Goal: Task Accomplishment & Management: Use online tool/utility

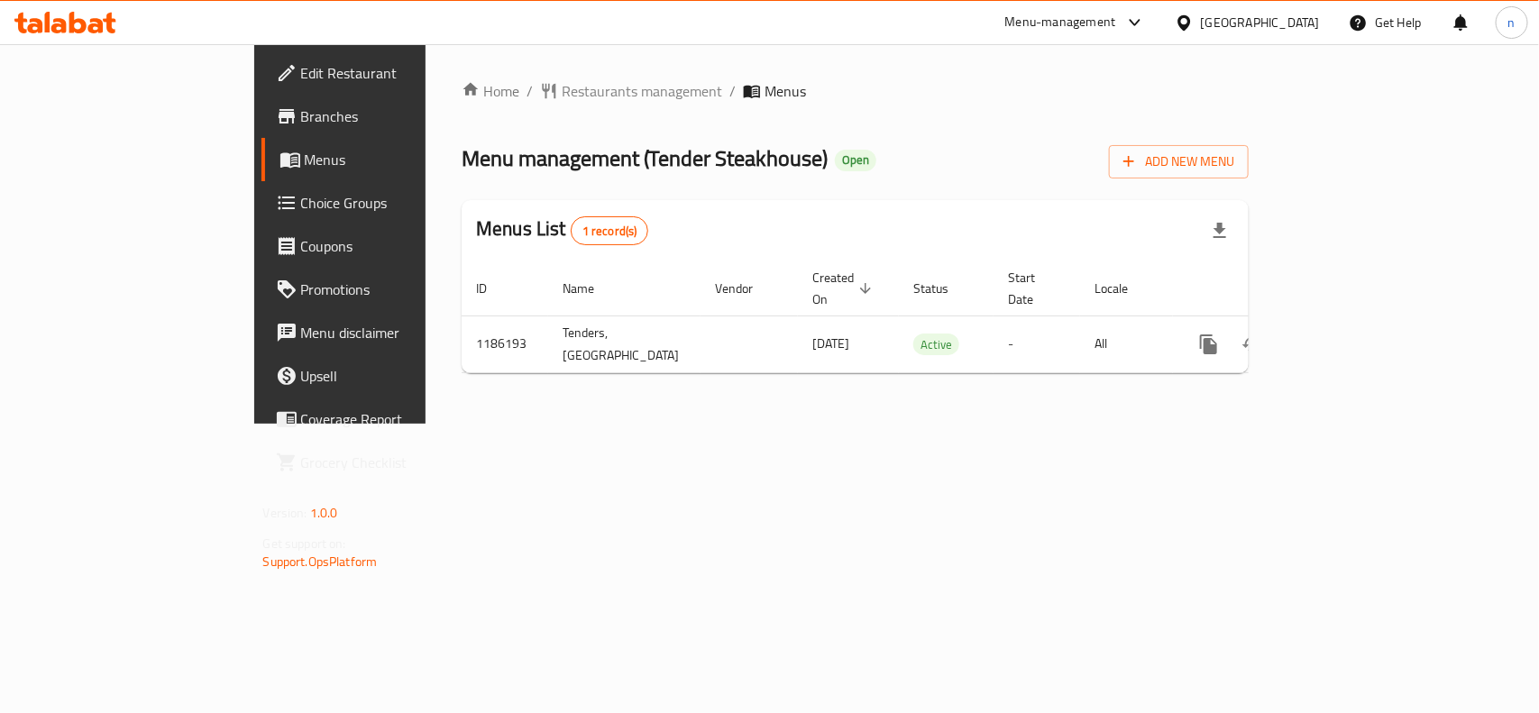
click at [301, 78] on span "Edit Restaurant" at bounding box center [399, 73] width 196 height 22
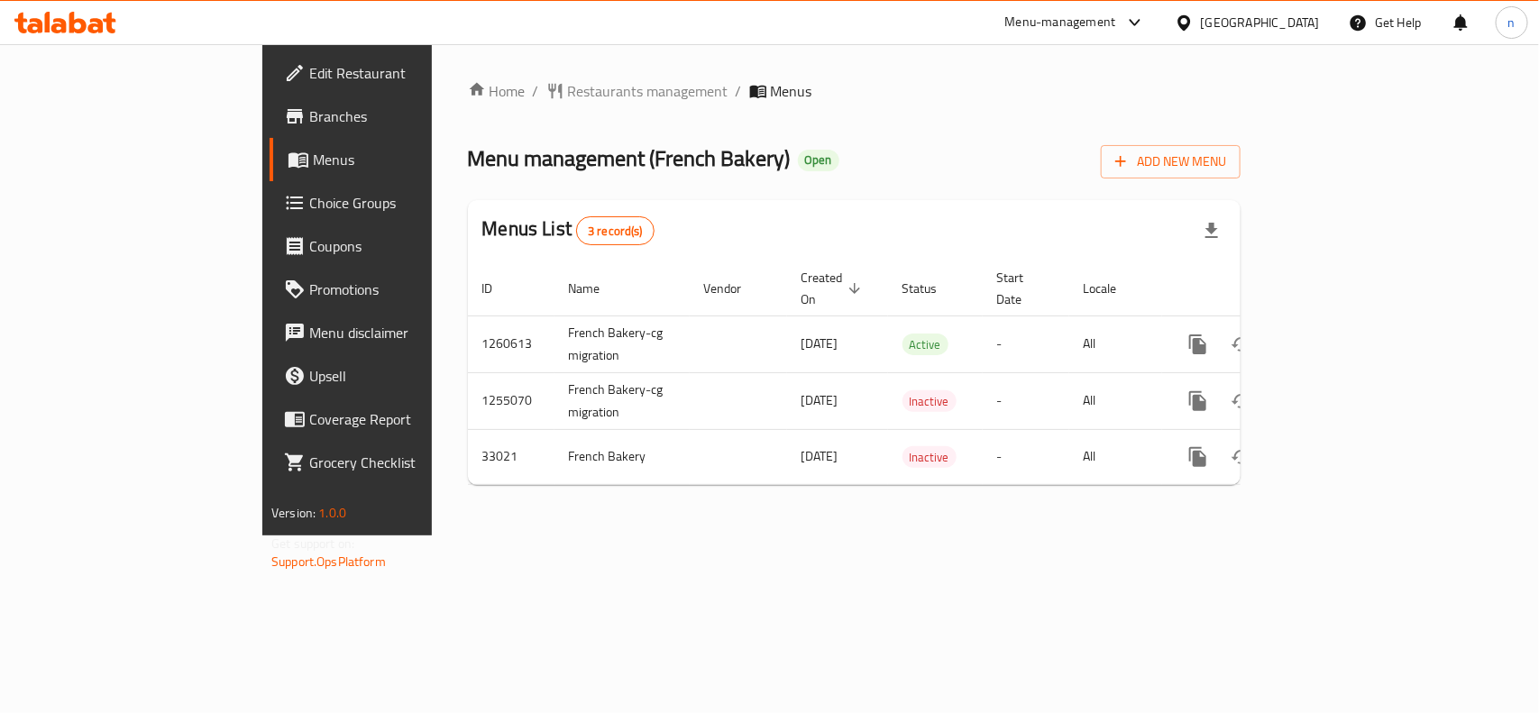
click at [309, 69] on span "Edit Restaurant" at bounding box center [407, 73] width 196 height 22
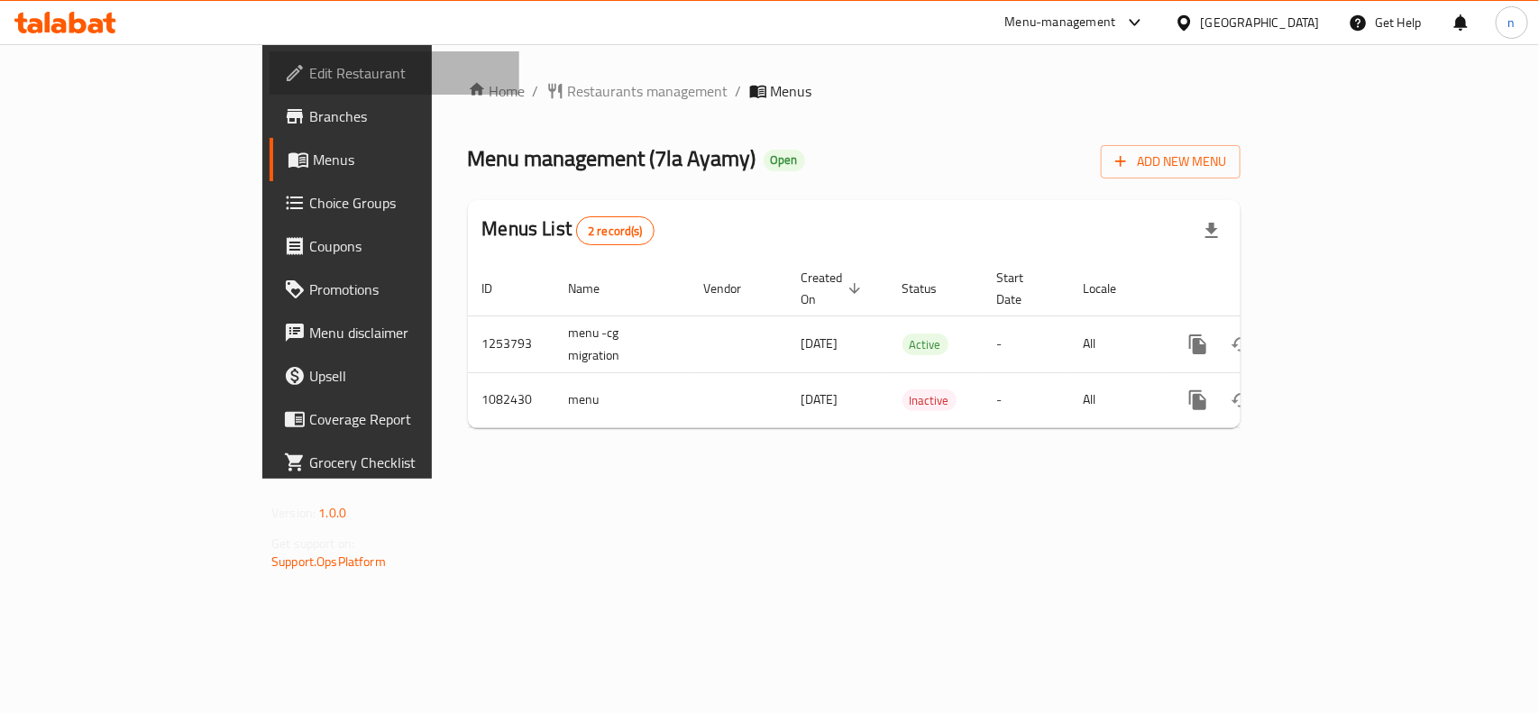
click at [309, 69] on span "Edit Restaurant" at bounding box center [407, 73] width 196 height 22
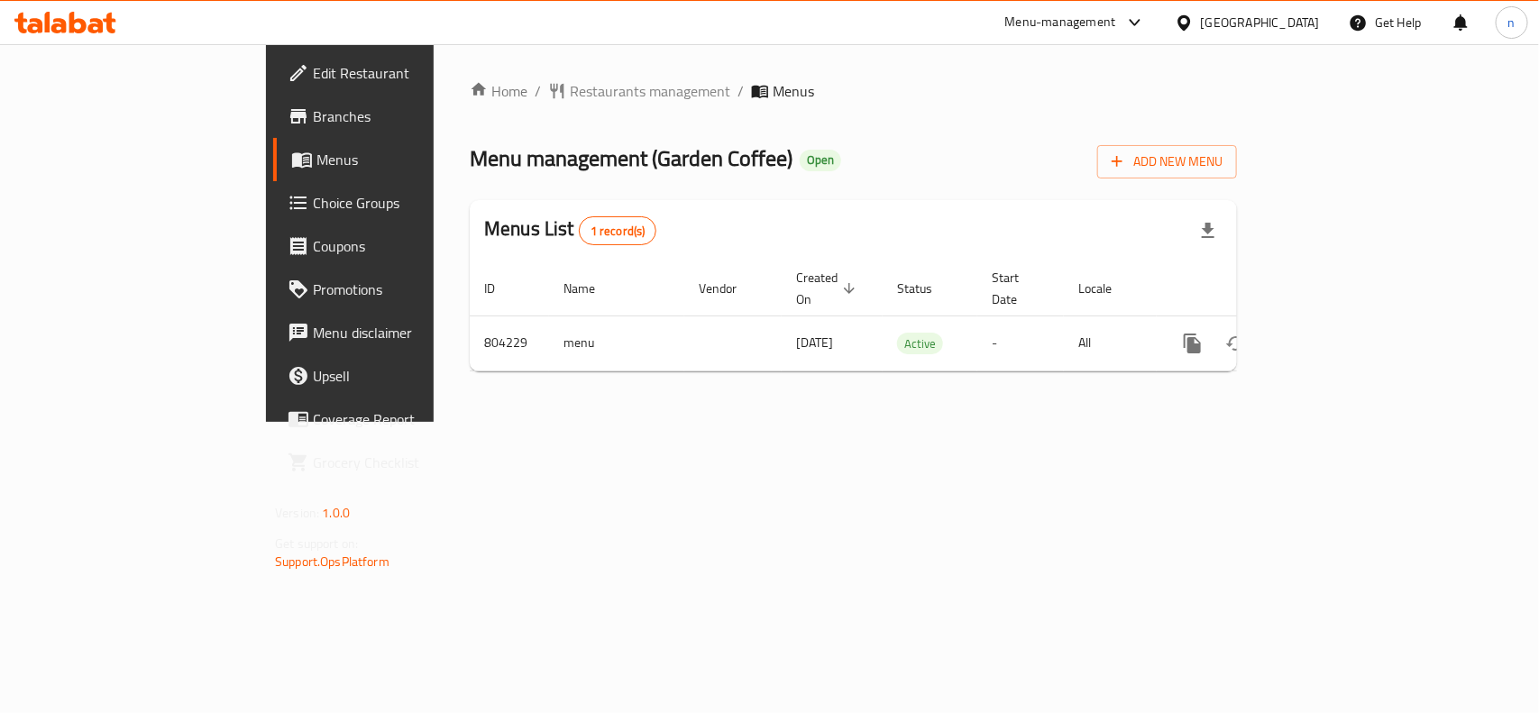
click at [313, 75] on span "Edit Restaurant" at bounding box center [411, 73] width 196 height 22
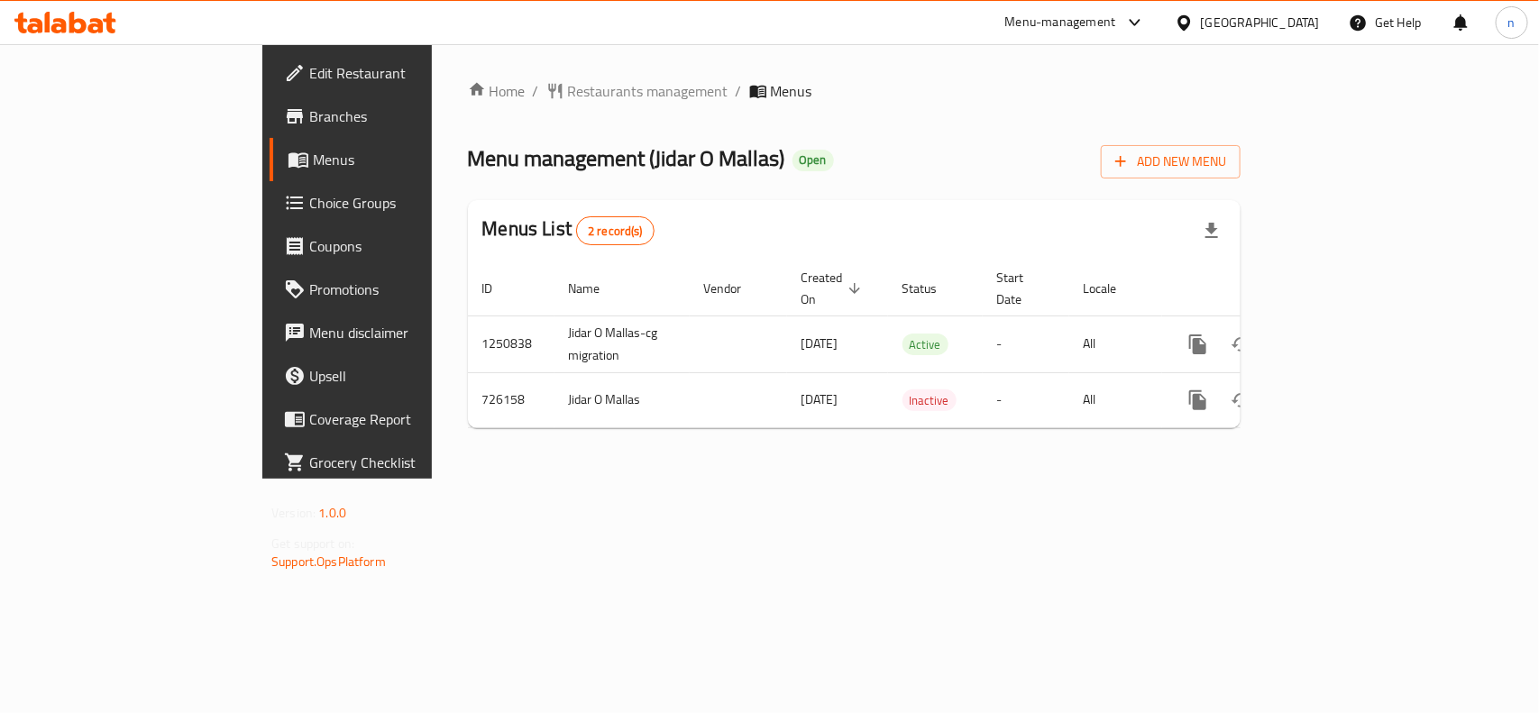
drag, startPoint x: 100, startPoint y: 72, endPoint x: 124, endPoint y: 78, distance: 25.1
click at [309, 72] on span "Edit Restaurant" at bounding box center [407, 73] width 196 height 22
click at [309, 75] on span "Edit Restaurant" at bounding box center [407, 73] width 196 height 22
drag, startPoint x: 545, startPoint y: 159, endPoint x: 641, endPoint y: 162, distance: 95.6
click at [641, 162] on div "Menu management ( i Top ) Inactive Add New Menu" at bounding box center [854, 158] width 773 height 41
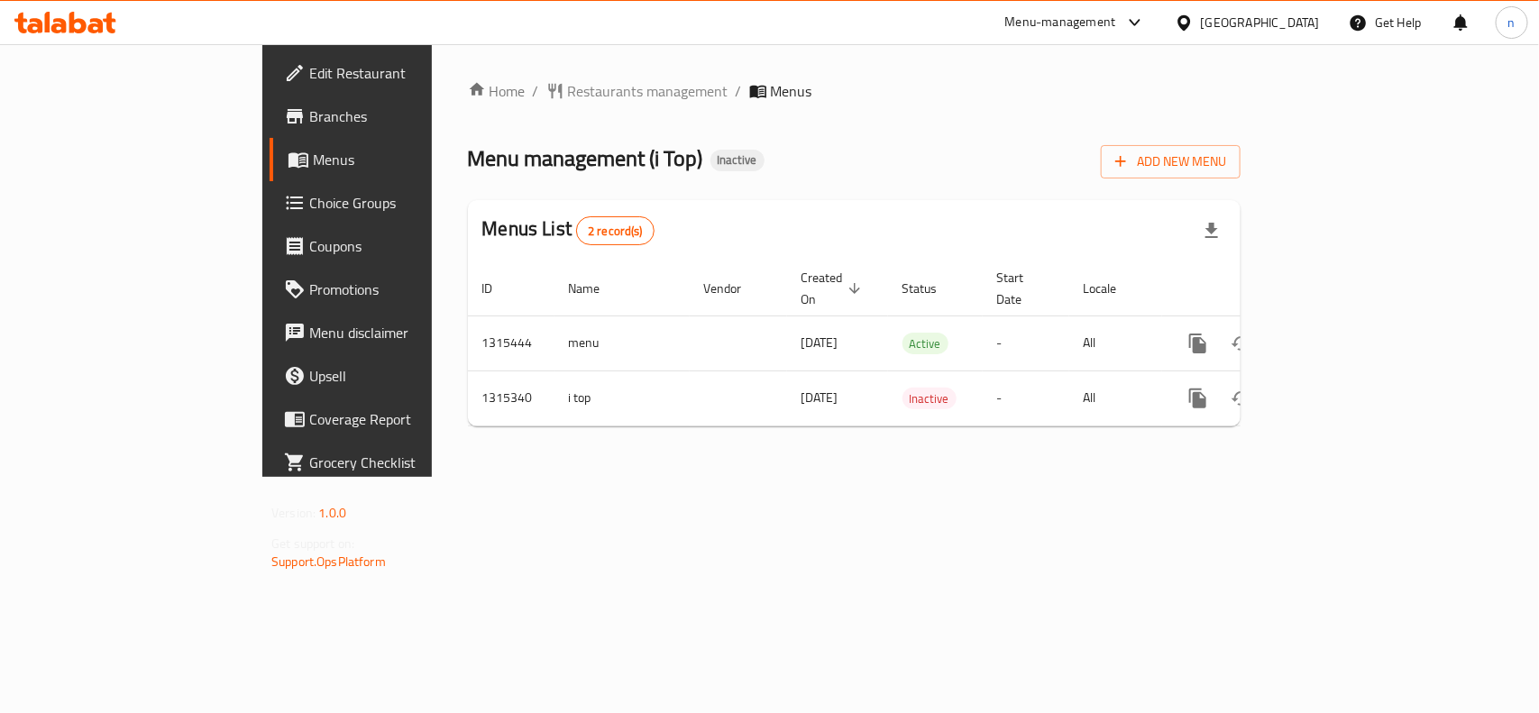
click at [656, 181] on div "Home / Restaurants management / Menus Menu management ( i Top ) Inactive Add Ne…" at bounding box center [854, 260] width 773 height 361
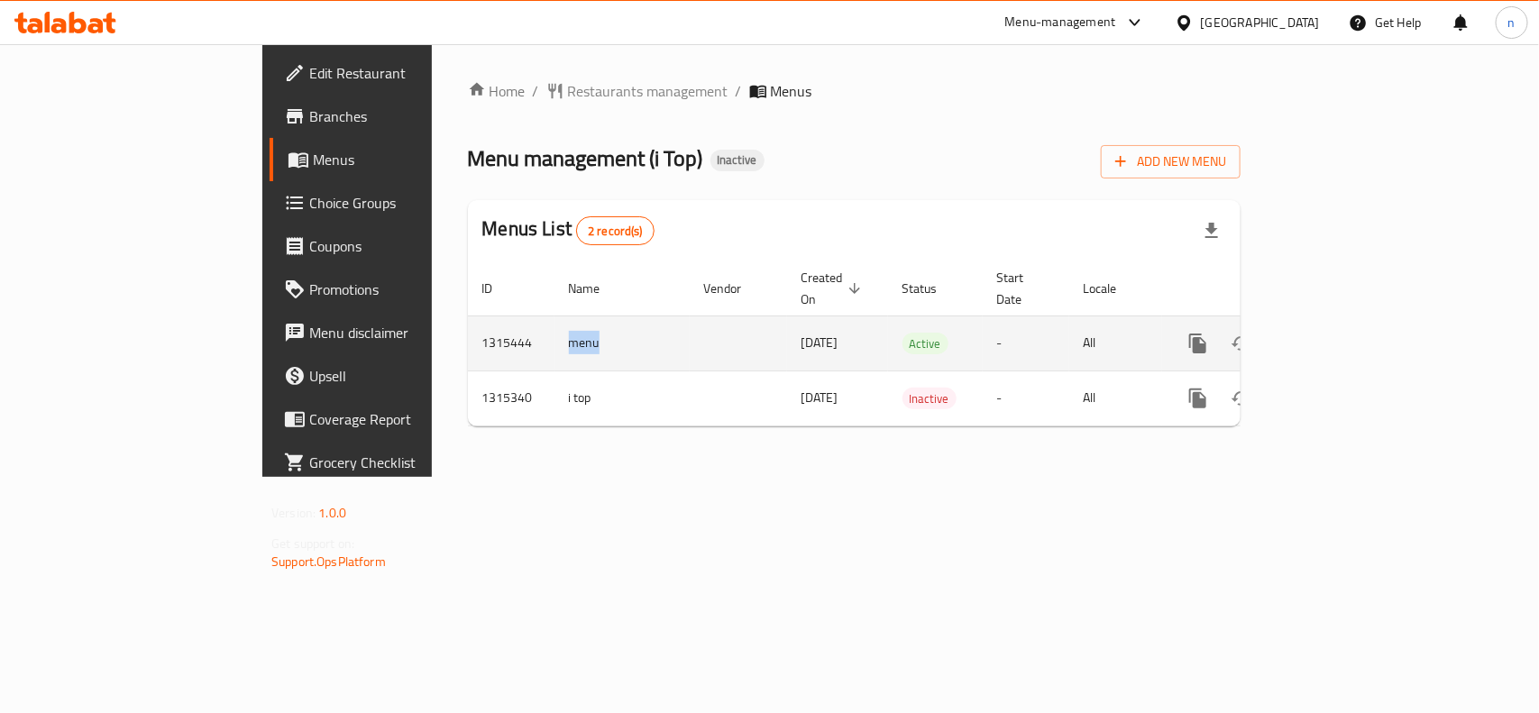
drag, startPoint x: 440, startPoint y: 323, endPoint x: 389, endPoint y: 326, distance: 50.6
click at [554, 326] on td "menu" at bounding box center [621, 343] width 135 height 55
click at [554, 332] on td "menu" at bounding box center [621, 343] width 135 height 55
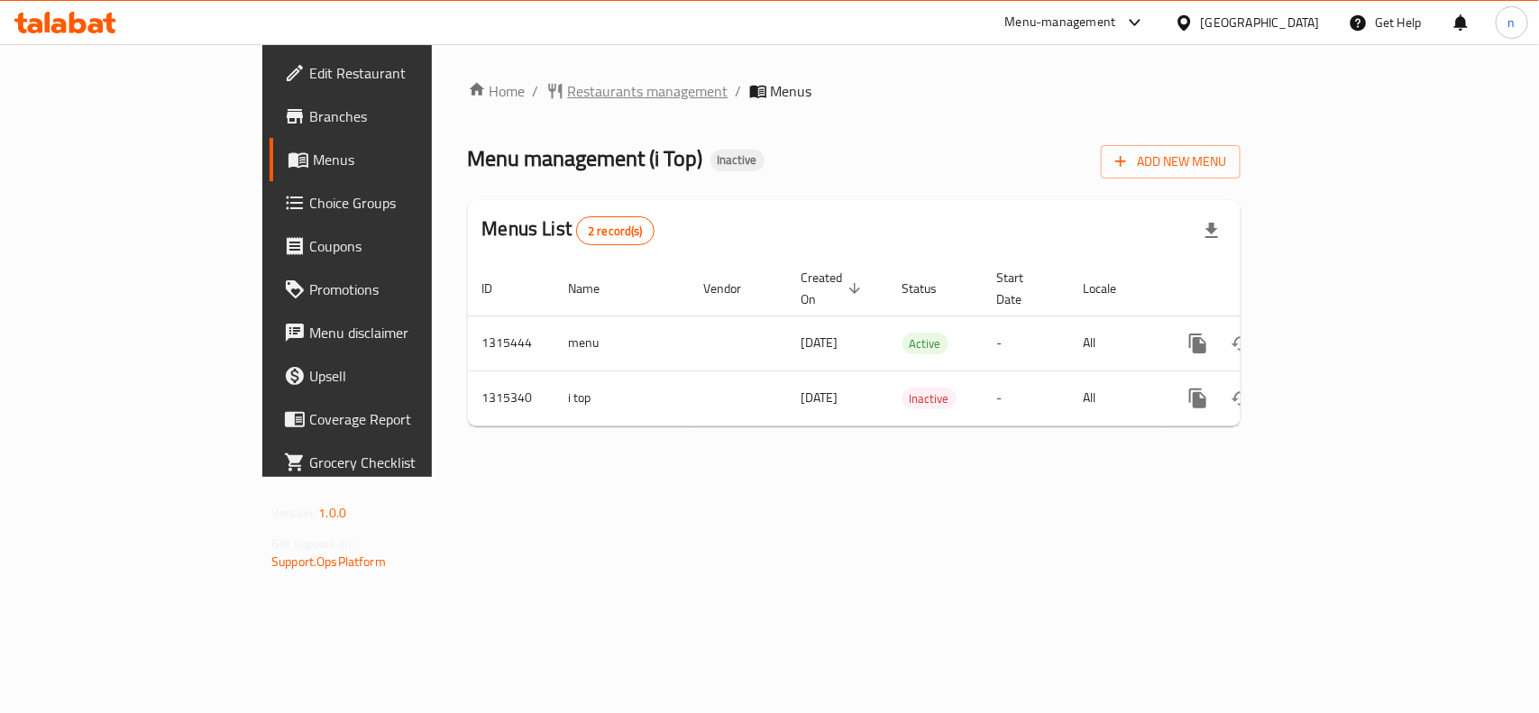
click at [568, 83] on span "Restaurants management" at bounding box center [648, 91] width 160 height 22
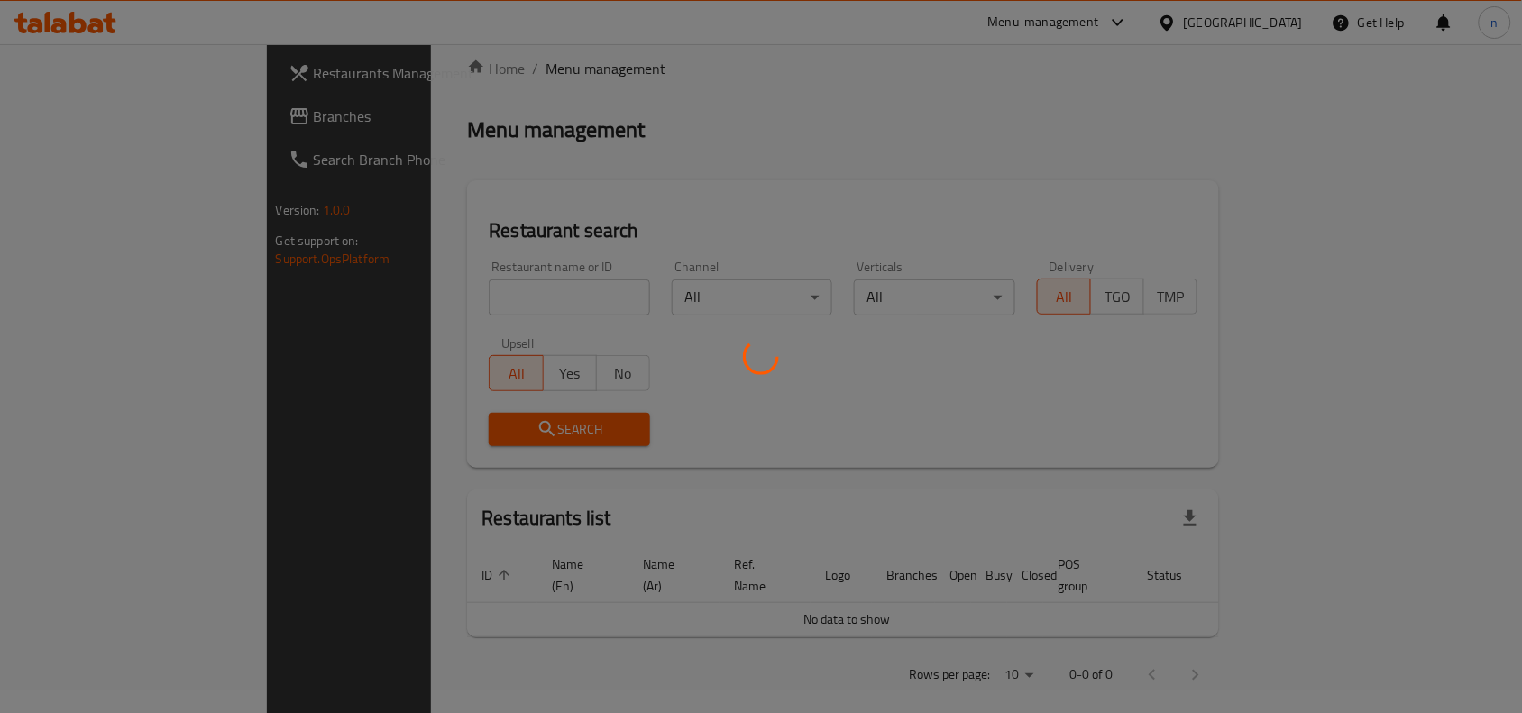
scroll to position [23, 0]
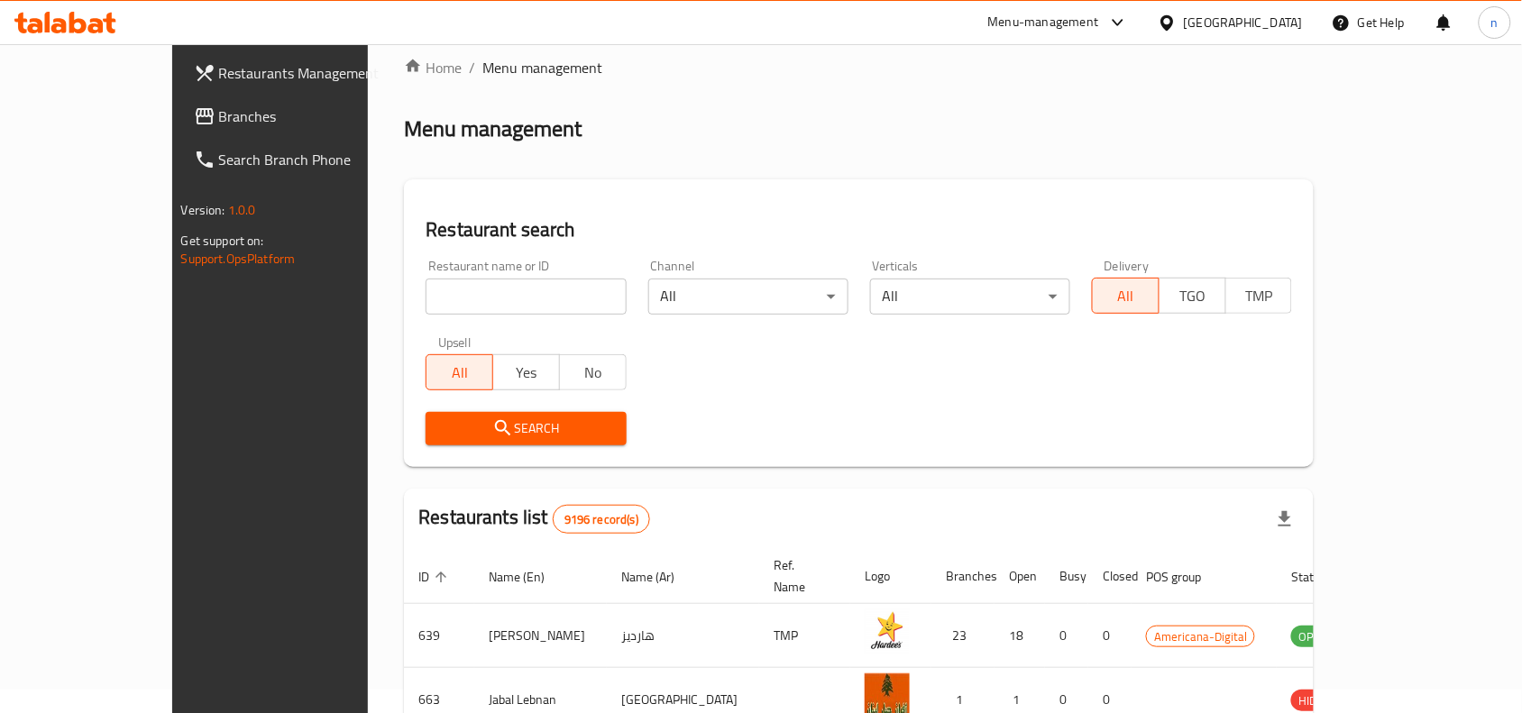
click at [448, 304] on input "search" at bounding box center [526, 297] width 200 height 36
paste input "706615"
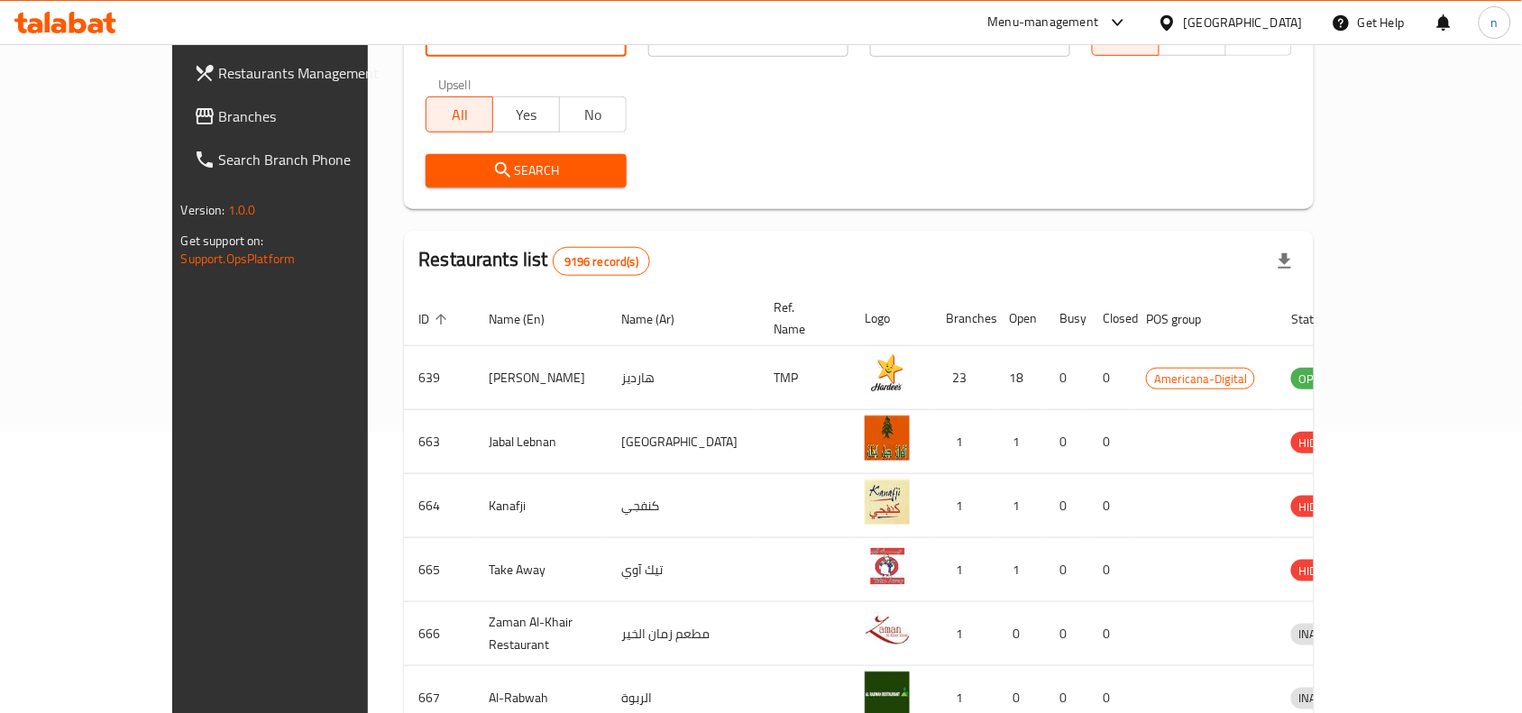
scroll to position [0, 0]
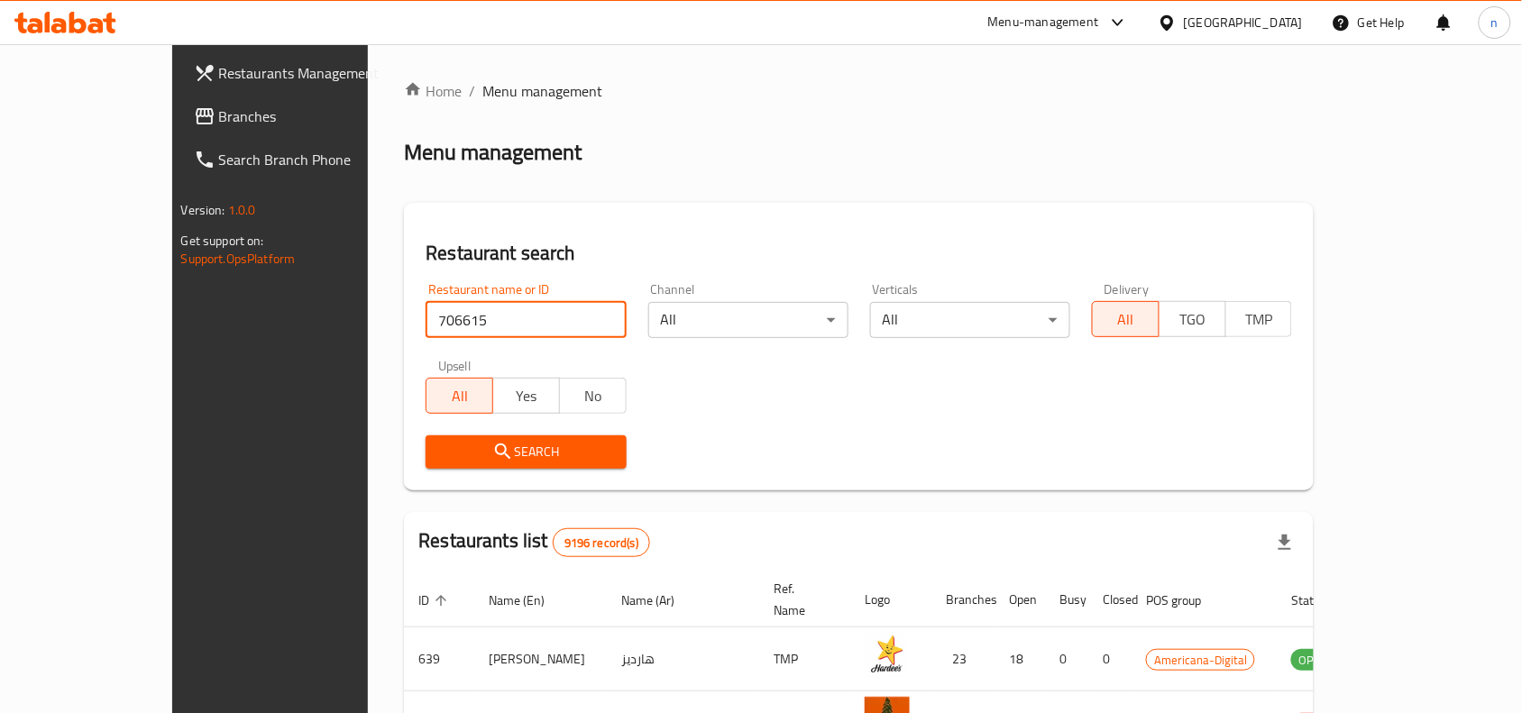
click at [448, 322] on input "706615" at bounding box center [526, 320] width 200 height 36
type input "706615"
click button "Search" at bounding box center [526, 451] width 200 height 33
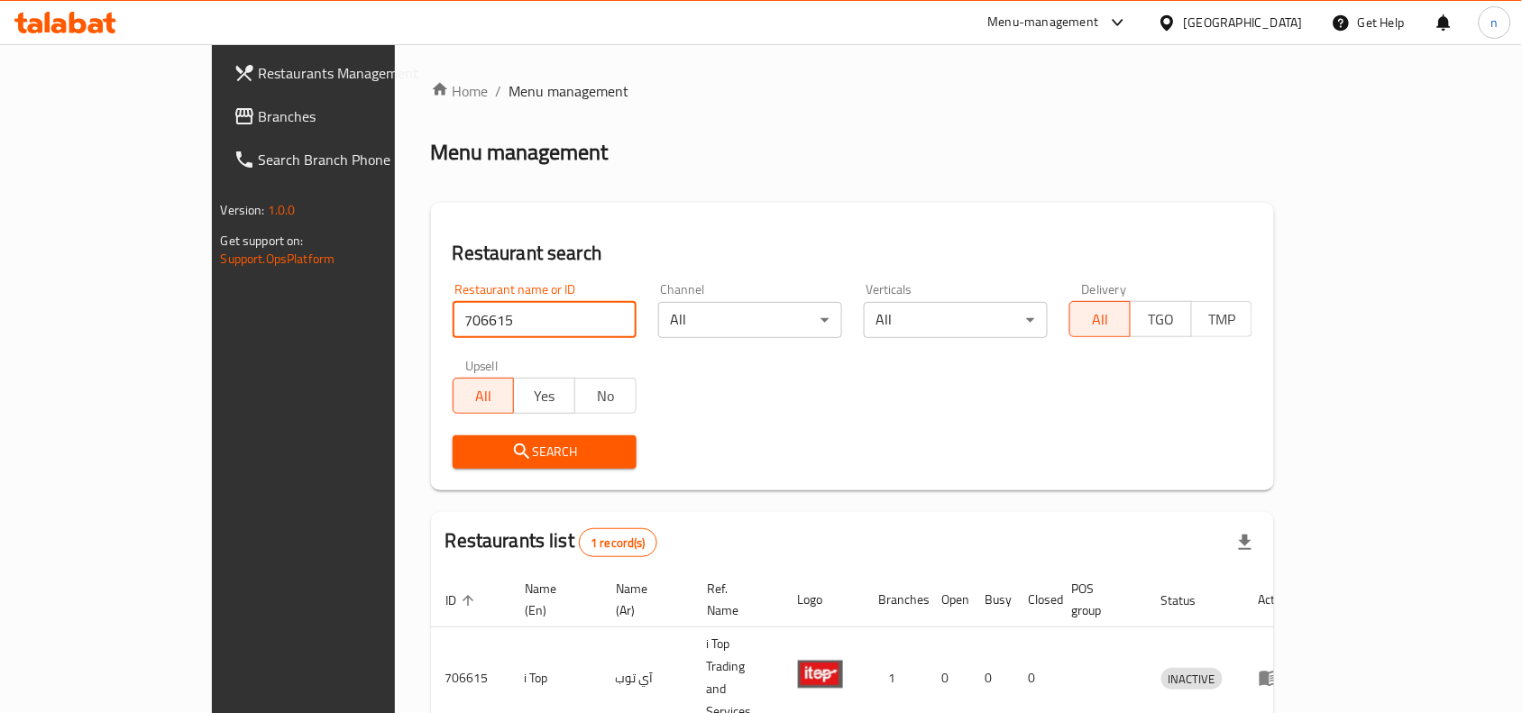
click at [259, 117] on span "Branches" at bounding box center [355, 116] width 193 height 22
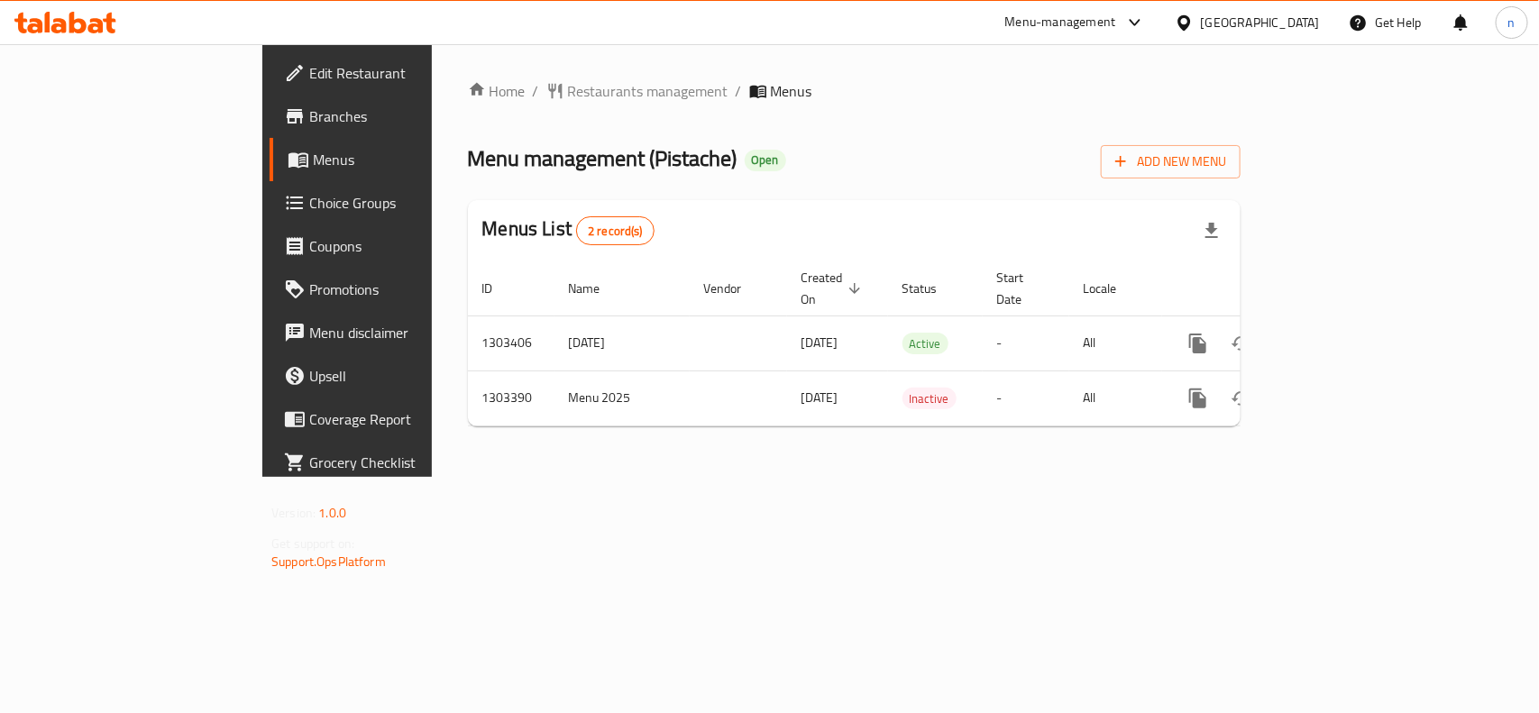
click at [309, 62] on span "Edit Restaurant" at bounding box center [407, 73] width 196 height 22
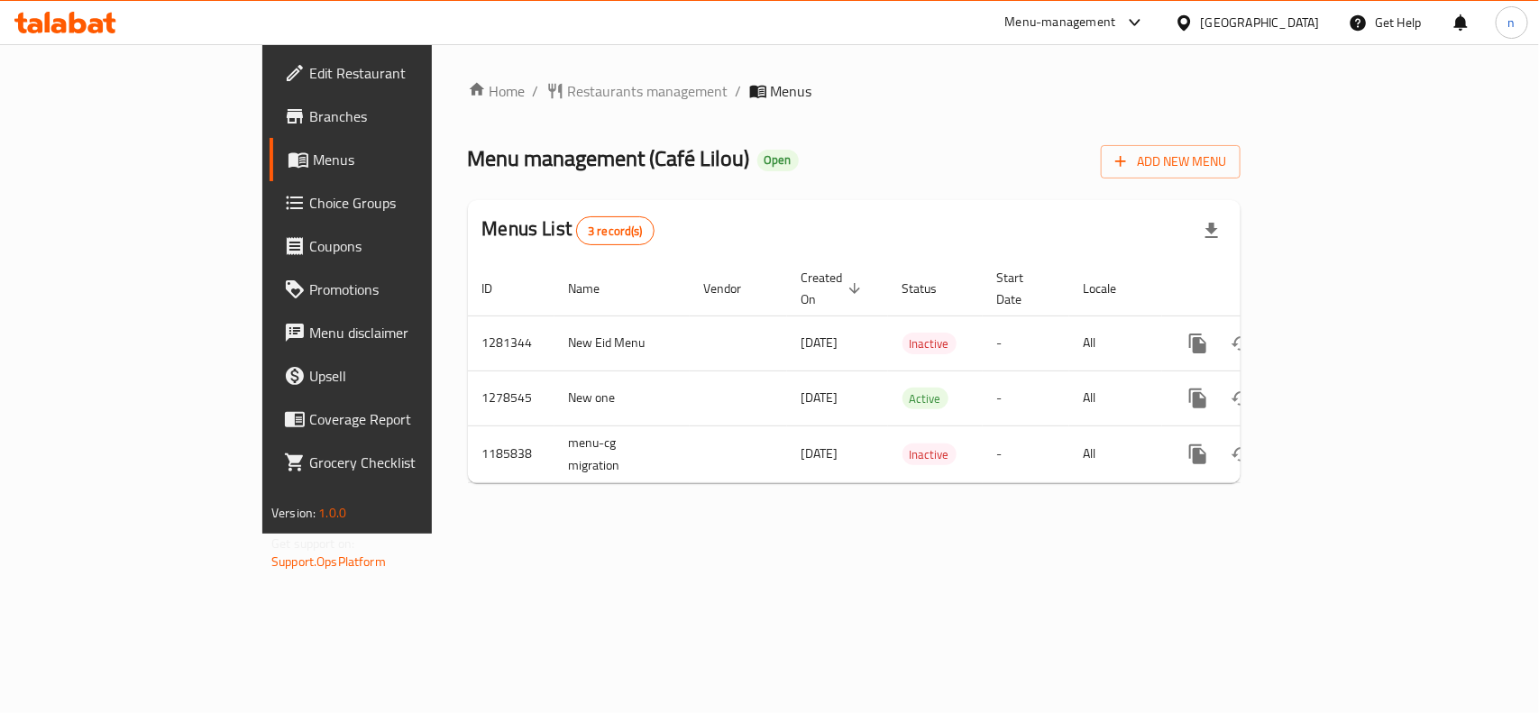
click at [309, 69] on span "Edit Restaurant" at bounding box center [407, 73] width 196 height 22
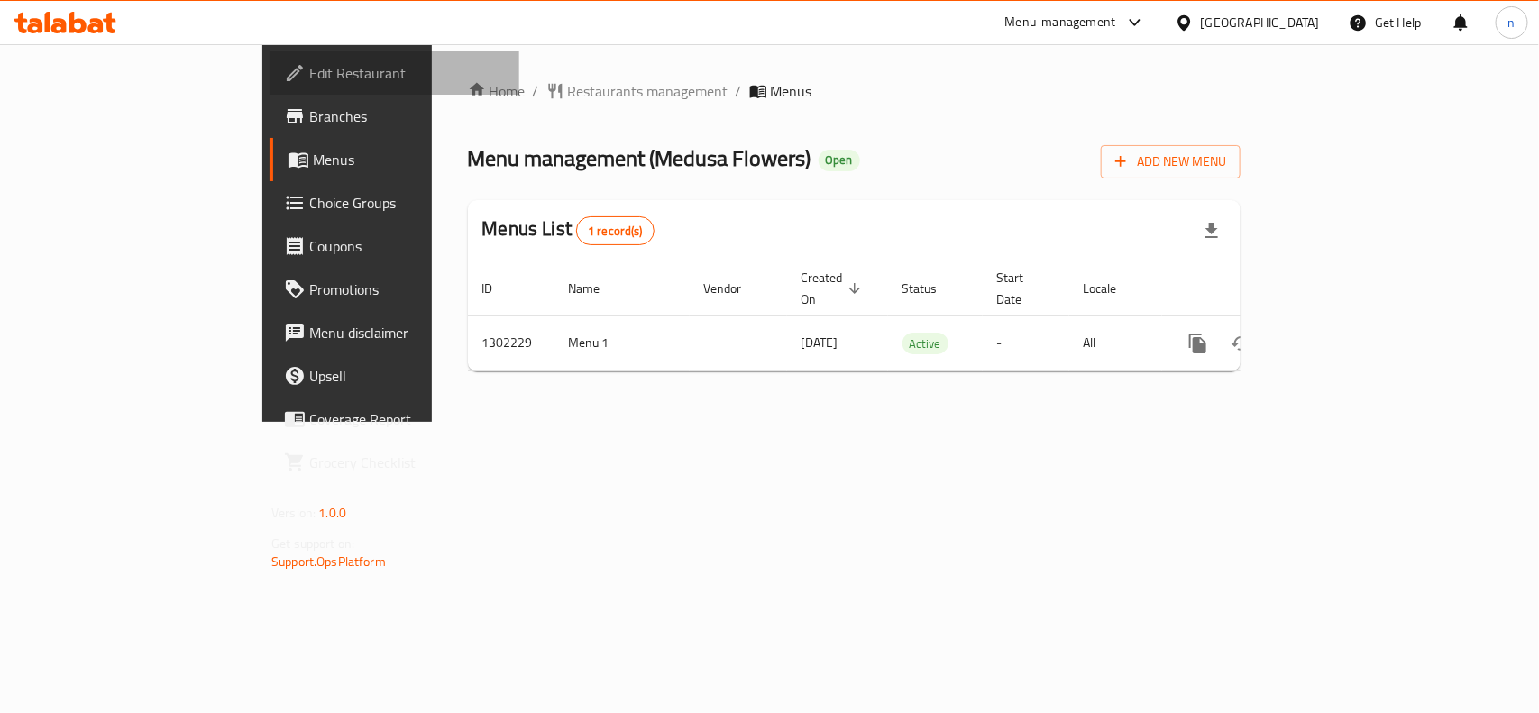
click at [309, 62] on span "Edit Restaurant" at bounding box center [407, 73] width 196 height 22
